Goal: Ask a question

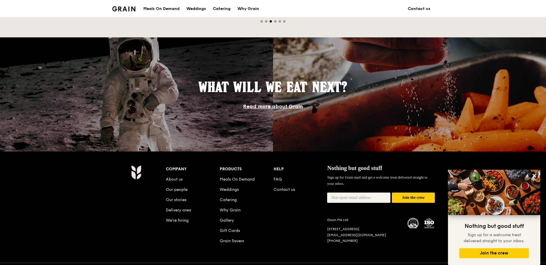
scroll to position [471, 0]
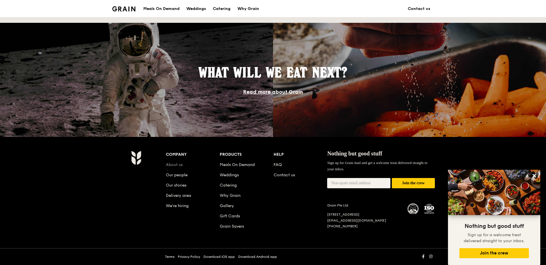
click at [176, 164] on link "About us" at bounding box center [174, 164] width 17 height 5
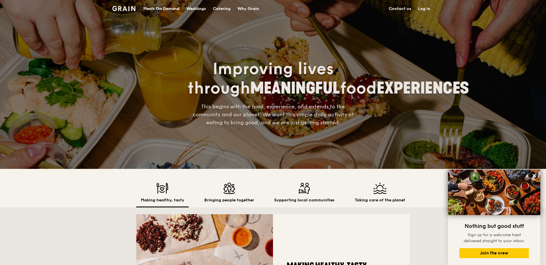
click at [394, 7] on link "Contact us" at bounding box center [399, 8] width 29 height 17
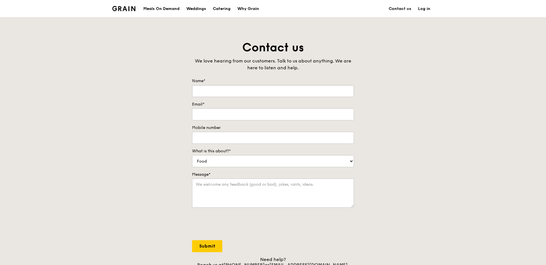
click at [213, 93] on input "Name*" at bounding box center [273, 91] width 162 height 12
type input "Florence Phua"
type input "florence@linkfab.com.sg"
type input "96360605"
click at [345, 161] on select "Food Service Billing/Payment Catering Others" at bounding box center [273, 161] width 162 height 12
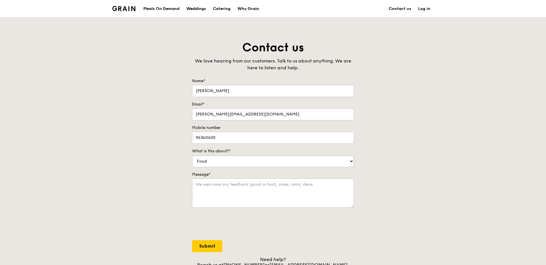
select select "Catering"
click at [192, 155] on select "Food Service Billing/Payment Catering Others" at bounding box center [273, 161] width 162 height 12
click at [203, 190] on textarea "Message*" at bounding box center [273, 192] width 162 height 29
type textarea "h"
type textarea "Hi, like to check if you are halal certified. Regards Florence"
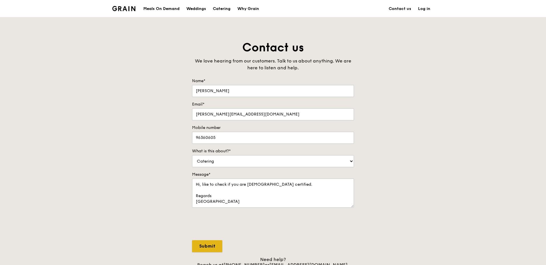
click at [207, 246] on input "Submit" at bounding box center [207, 246] width 30 height 12
select select "Food"
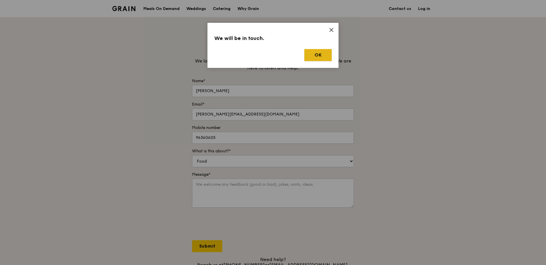
click at [318, 55] on button "OK" at bounding box center [317, 55] width 27 height 12
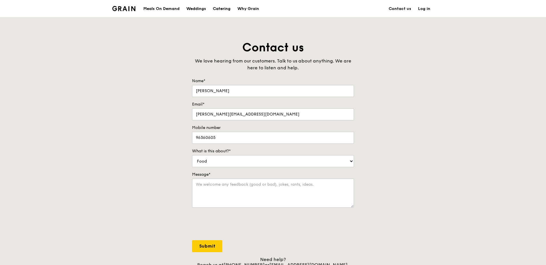
click at [226, 9] on div "Catering" at bounding box center [222, 8] width 18 height 17
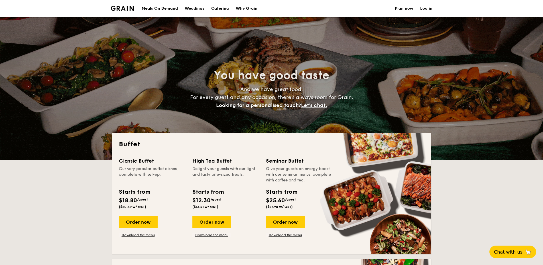
select select
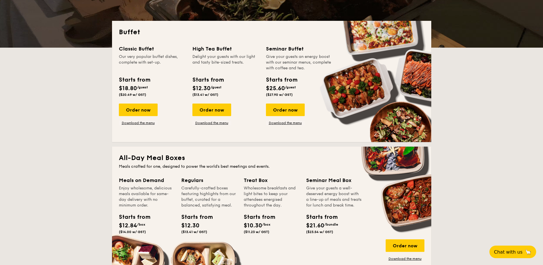
scroll to position [122, 0]
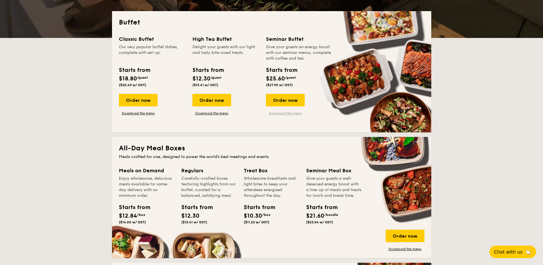
click at [278, 112] on link "Download the menu" at bounding box center [285, 113] width 39 height 5
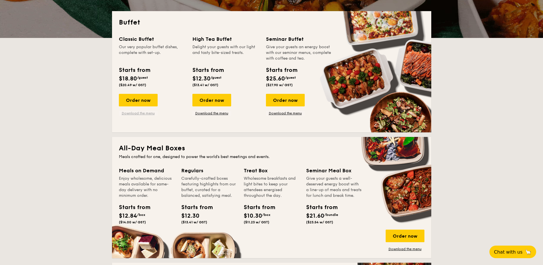
click at [131, 112] on link "Download the menu" at bounding box center [138, 113] width 39 height 5
